Goal: Transaction & Acquisition: Purchase product/service

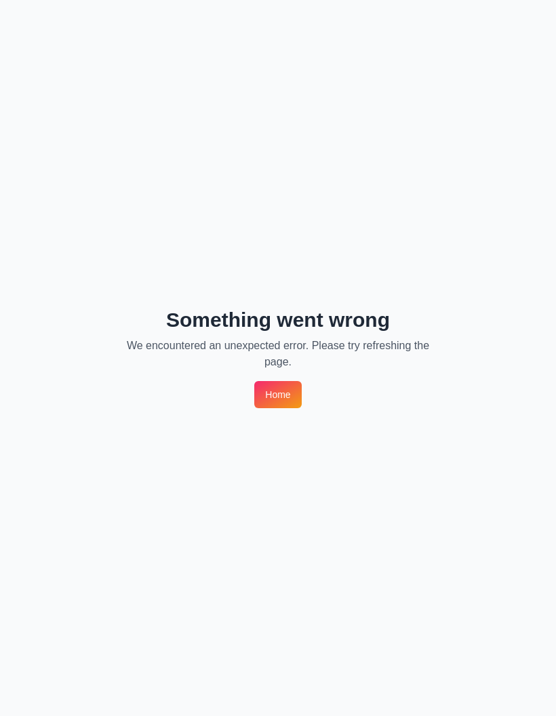
click at [275, 394] on link "Home" at bounding box center [277, 394] width 47 height 27
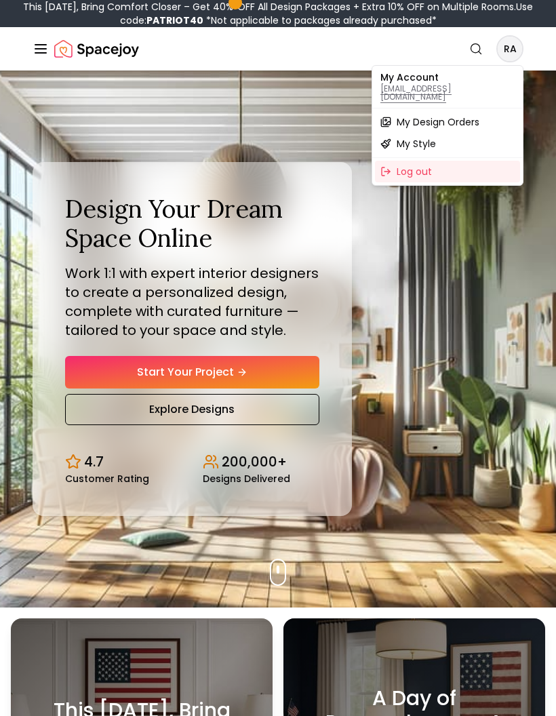
click at [428, 85] on p "[EMAIL_ADDRESS][DOMAIN_NAME]" at bounding box center [447, 93] width 134 height 16
click at [459, 119] on span "My Design Orders" at bounding box center [437, 122] width 83 height 14
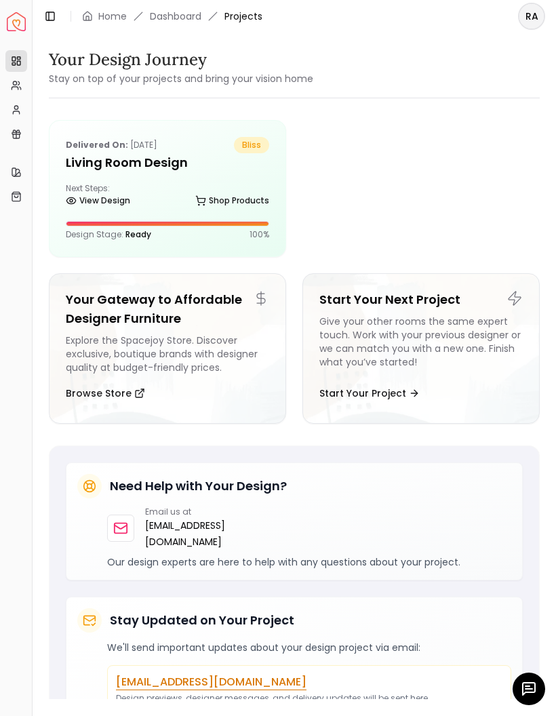
click at [525, 688] on icon "button" at bounding box center [528, 688] width 7 height 0
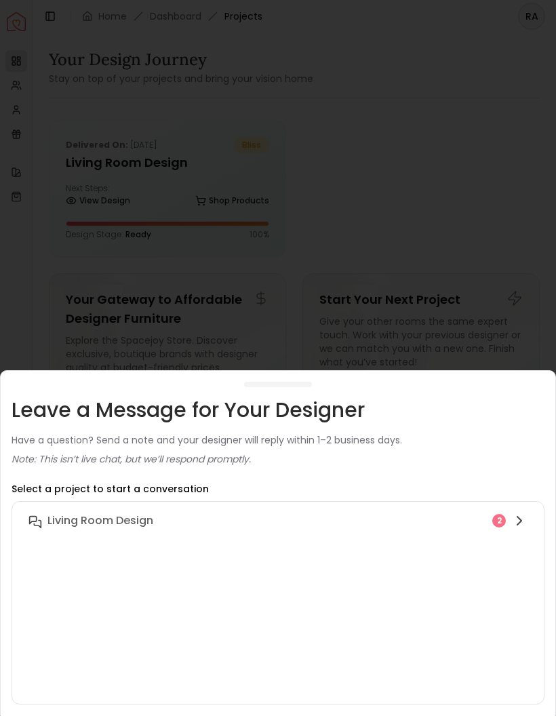
click at [510, 524] on div "Living Room design 2" at bounding box center [277, 520] width 499 height 16
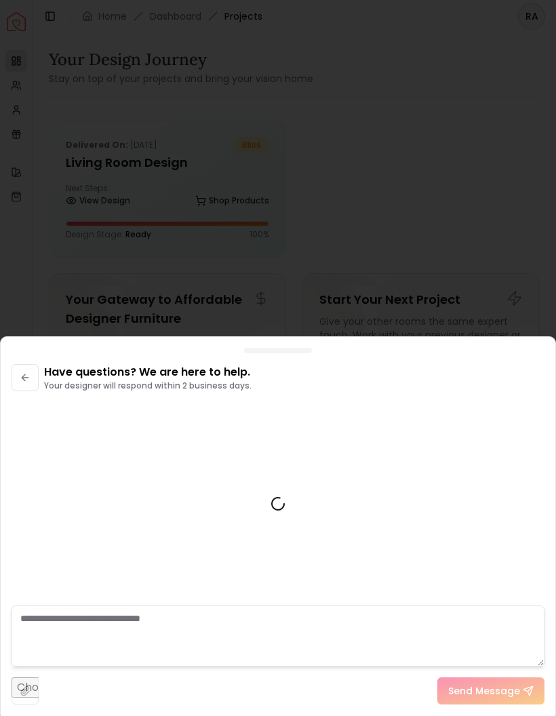
scroll to position [2155, 0]
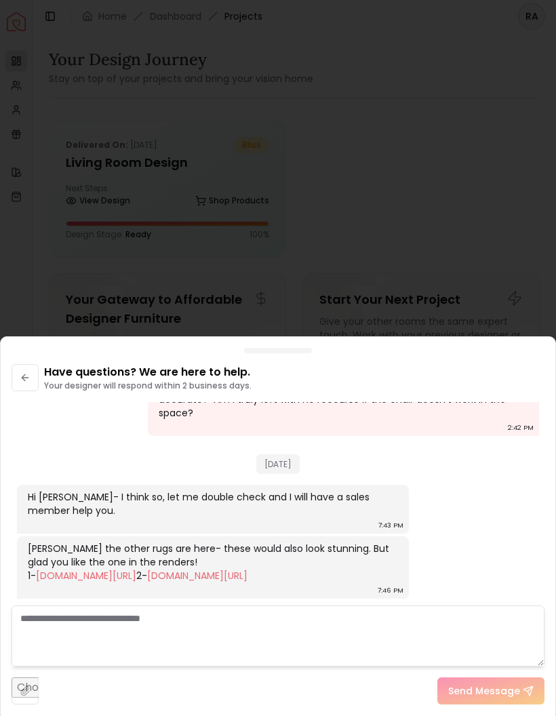
click at [136, 568] on link "[DOMAIN_NAME][URL]" at bounding box center [86, 575] width 100 height 14
click at [234, 568] on link "[DOMAIN_NAME][URL]" at bounding box center [197, 575] width 100 height 14
click at [136, 568] on link "[DOMAIN_NAME][URL]" at bounding box center [86, 575] width 100 height 14
